Goal: Information Seeking & Learning: Learn about a topic

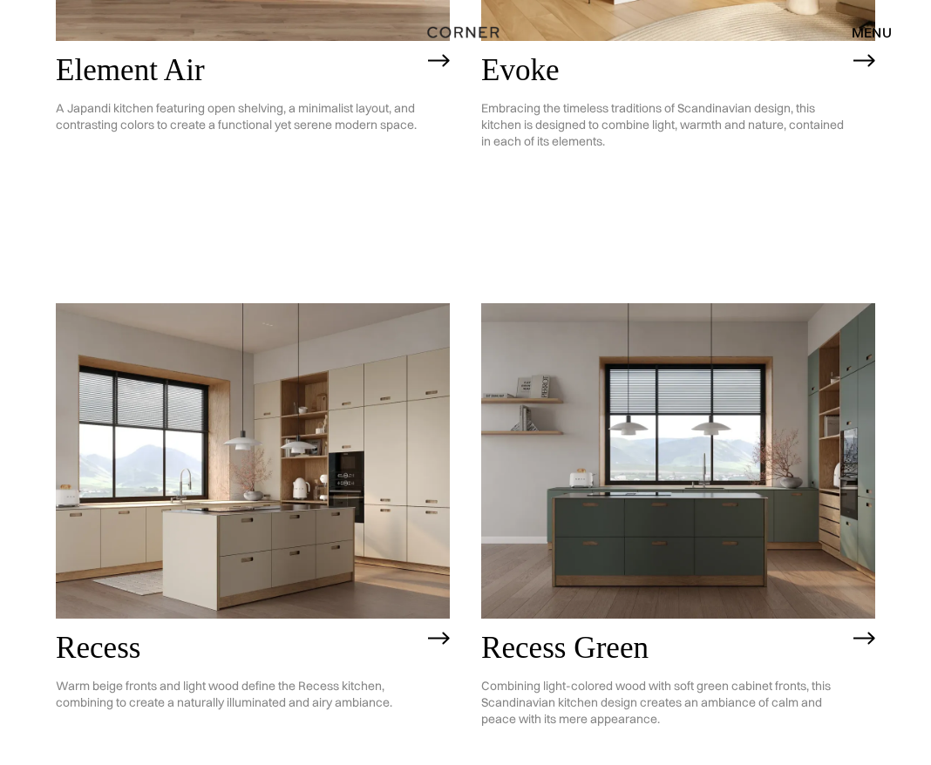
scroll to position [1701, 0]
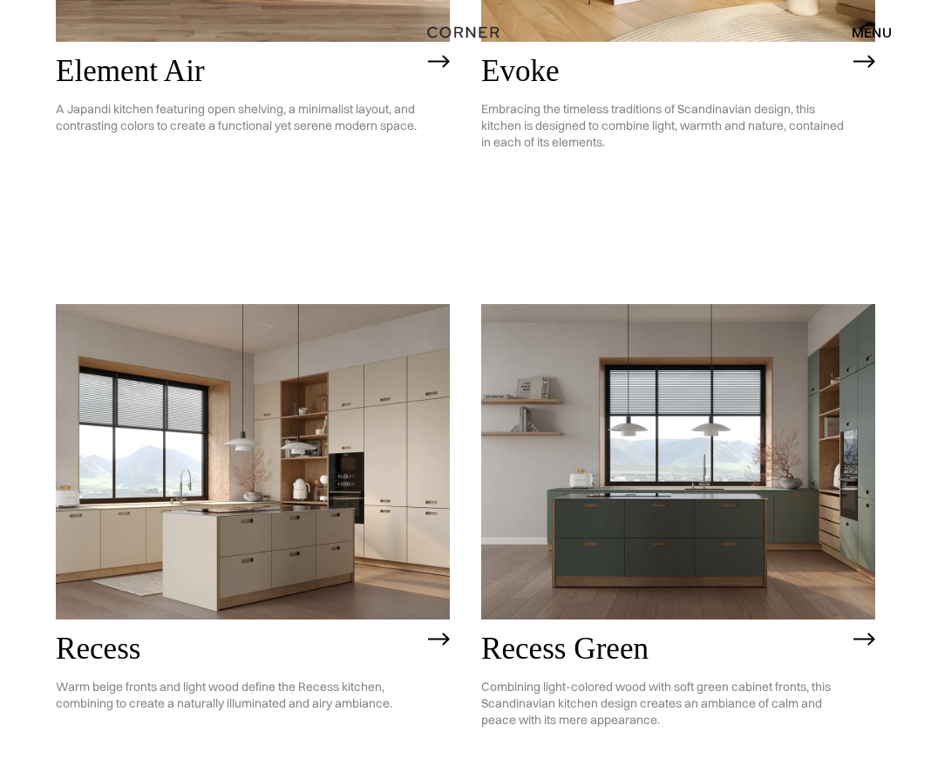
click at [682, 526] on img at bounding box center [678, 462] width 394 height 316
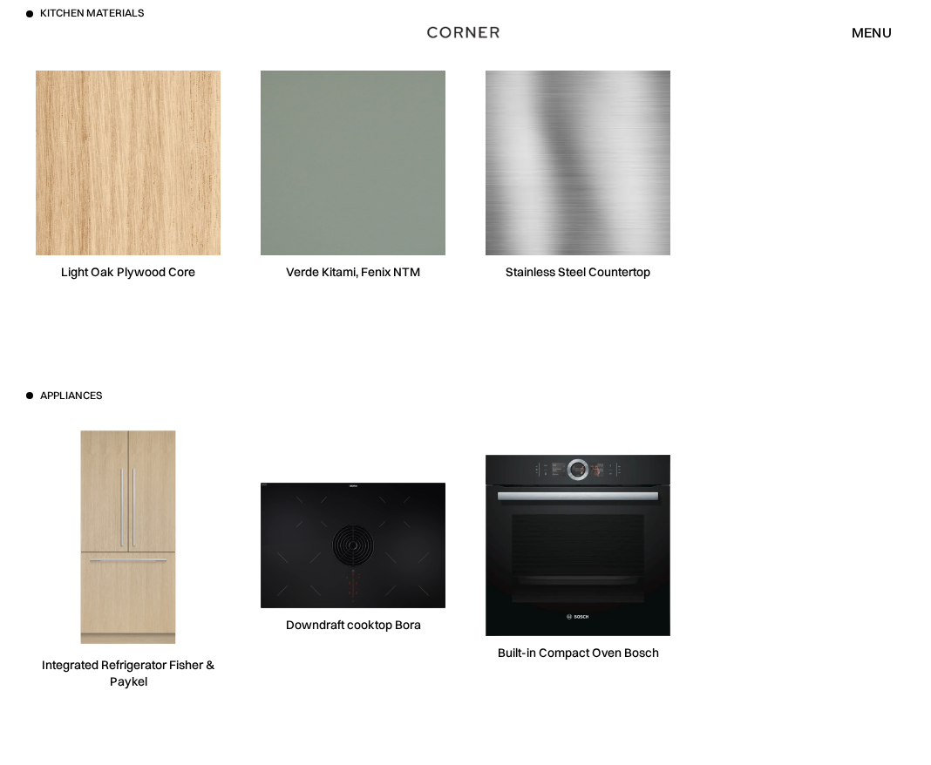
scroll to position [5107, 0]
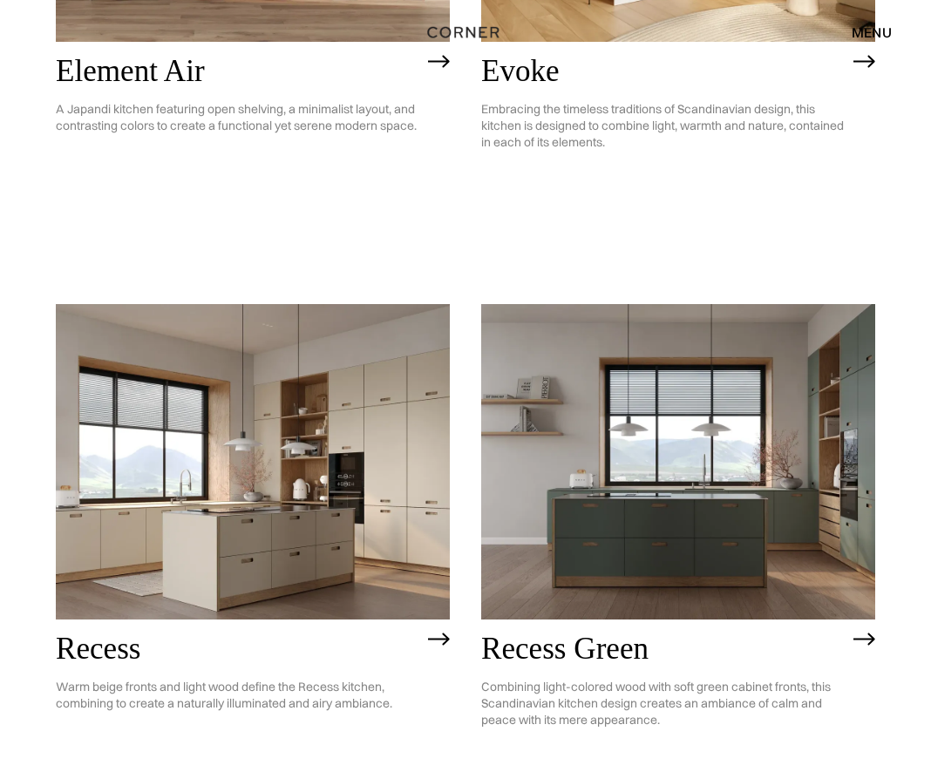
scroll to position [1701, 0]
click at [640, 551] on img at bounding box center [678, 462] width 394 height 316
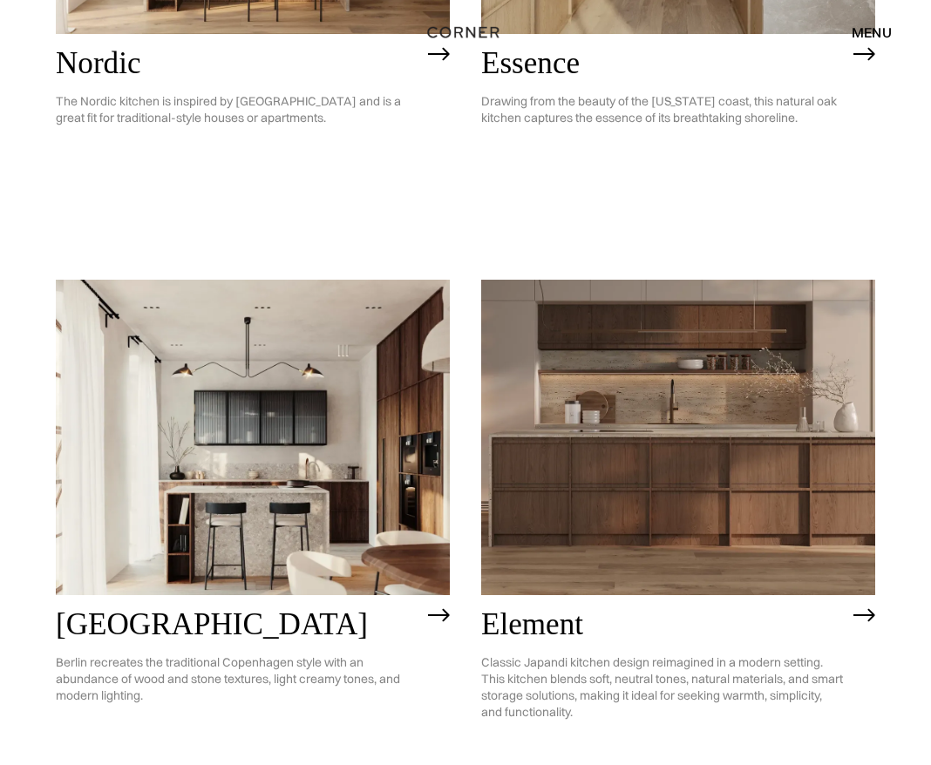
scroll to position [0, 0]
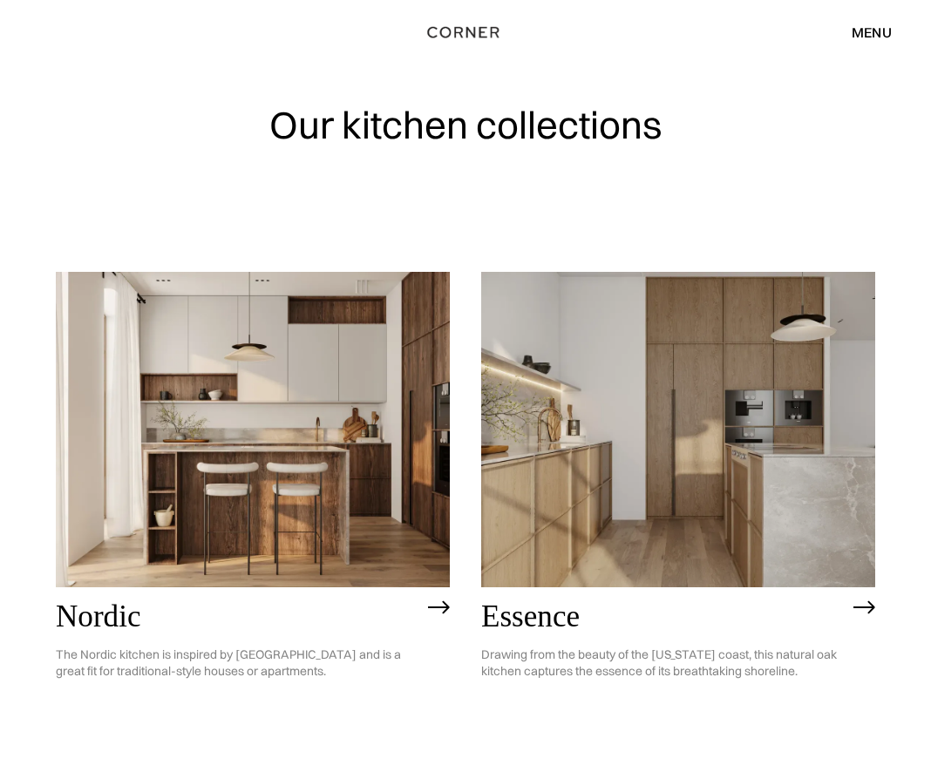
click at [649, 409] on img at bounding box center [678, 430] width 394 height 316
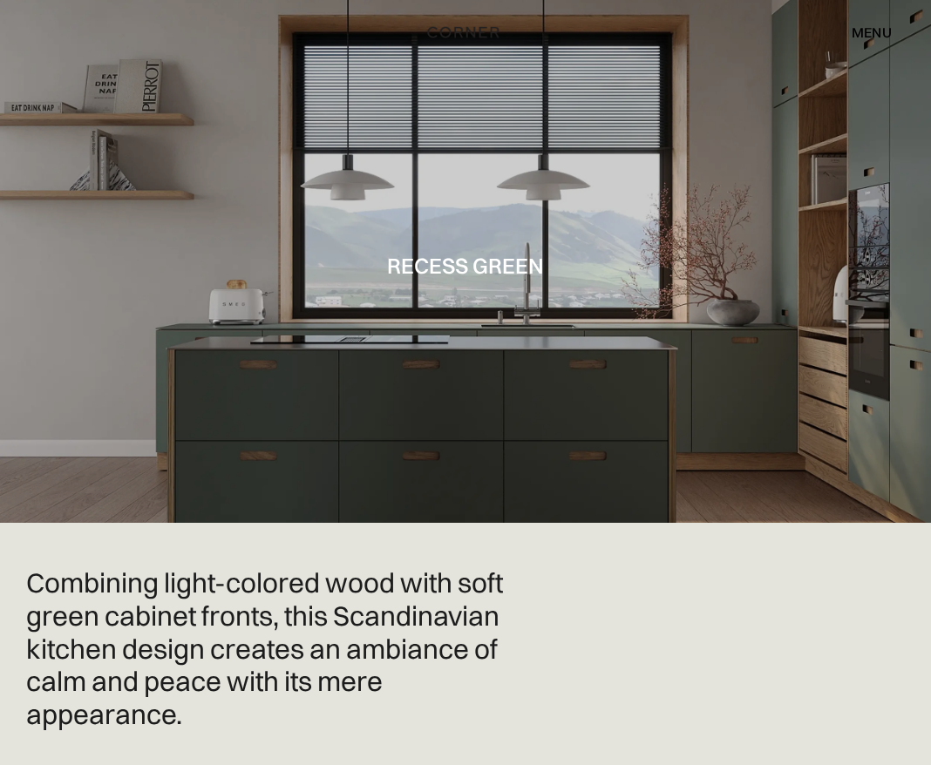
click at [571, 450] on div at bounding box center [465, 261] width 931 height 523
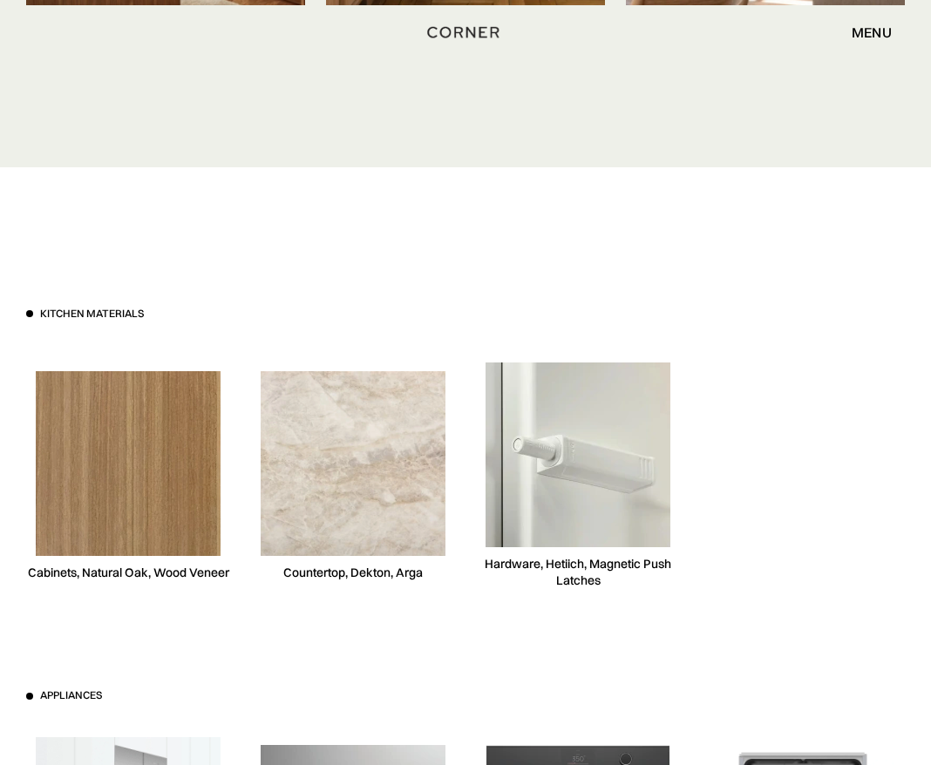
scroll to position [4486, 0]
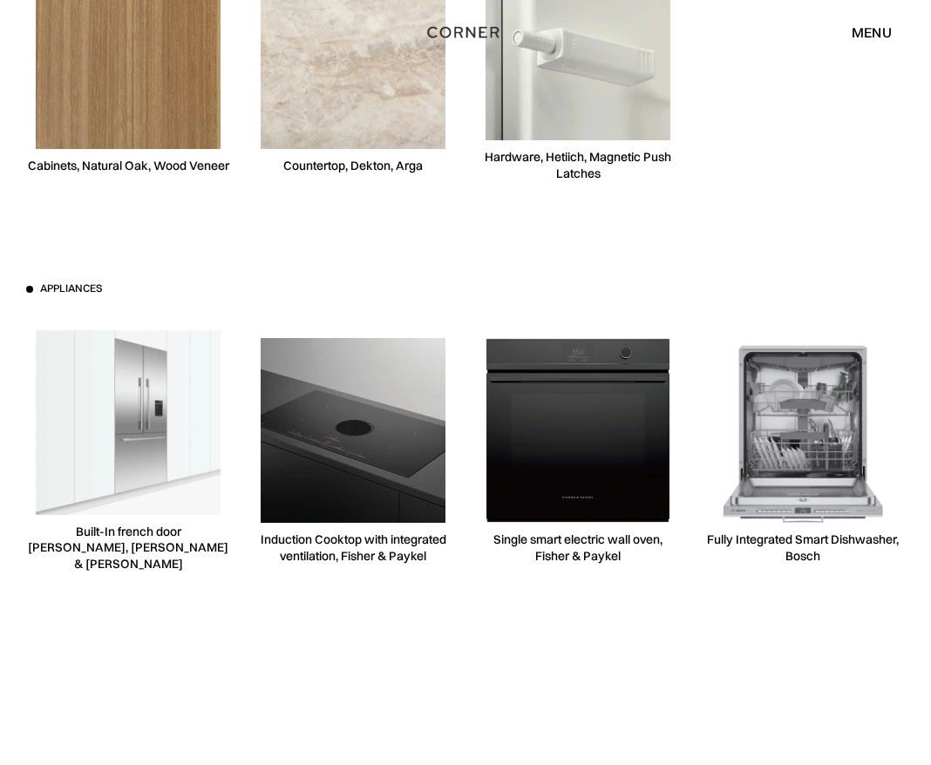
click at [863, 32] on div "menu" at bounding box center [872, 32] width 40 height 14
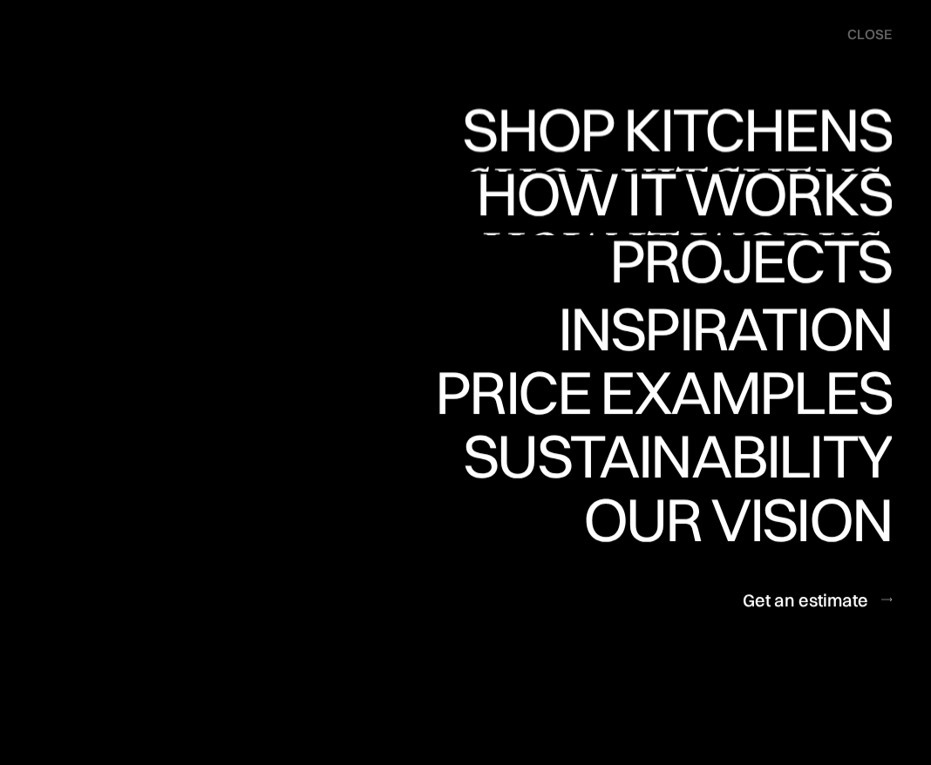
scroll to position [4479, 0]
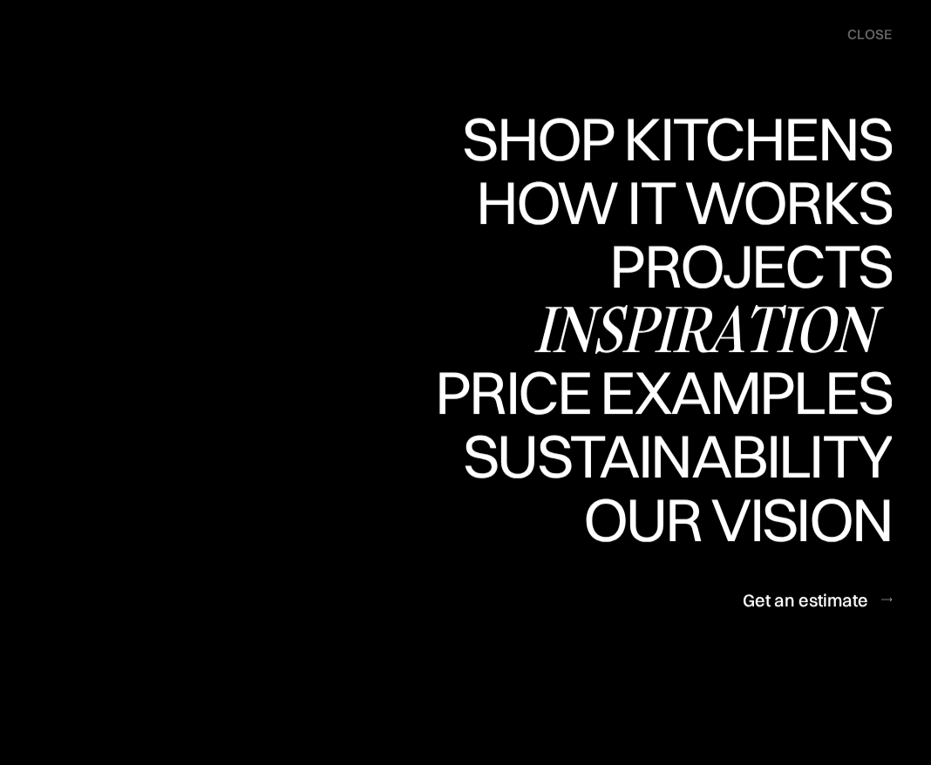
click at [678, 326] on div "Inspiration" at bounding box center [712, 328] width 358 height 61
